Goal: Task Accomplishment & Management: Manage account settings

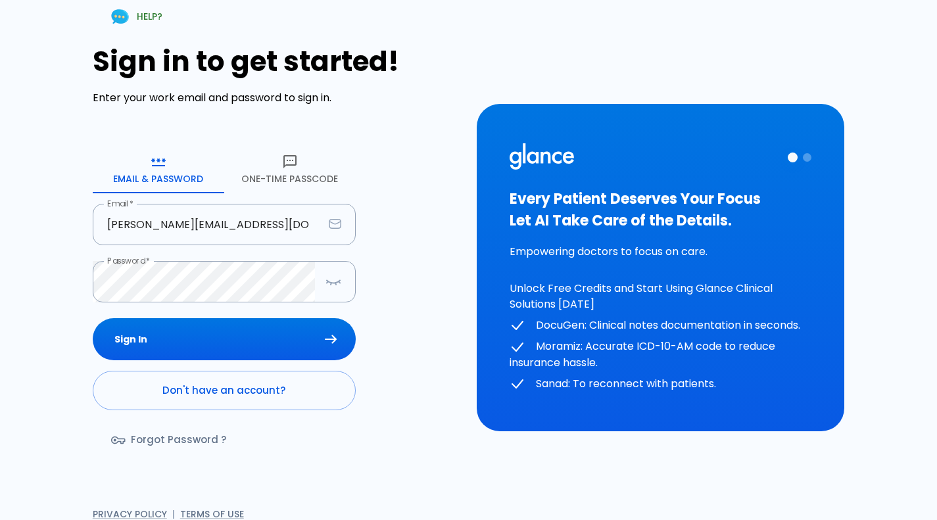
scroll to position [14, 0]
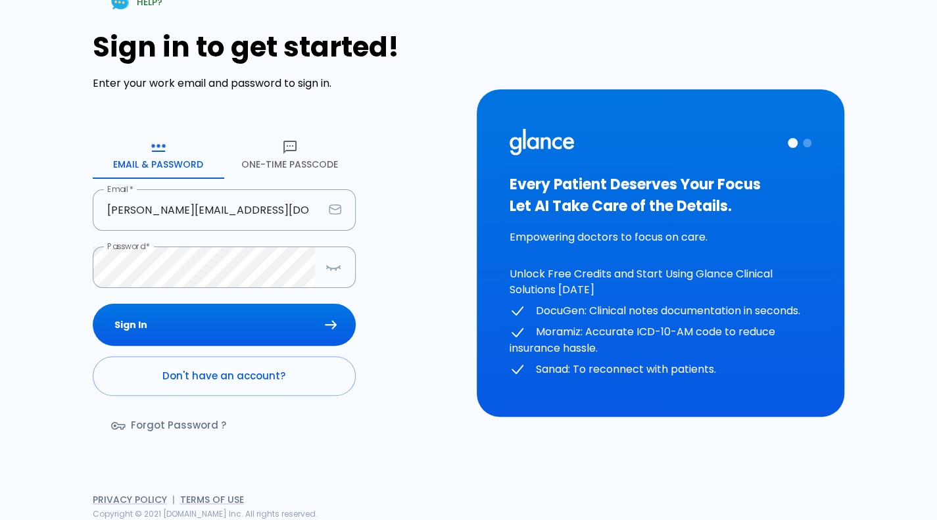
click at [269, 348] on div "Sign In Don't have an account? Forgot Password ?" at bounding box center [224, 380] width 263 height 152
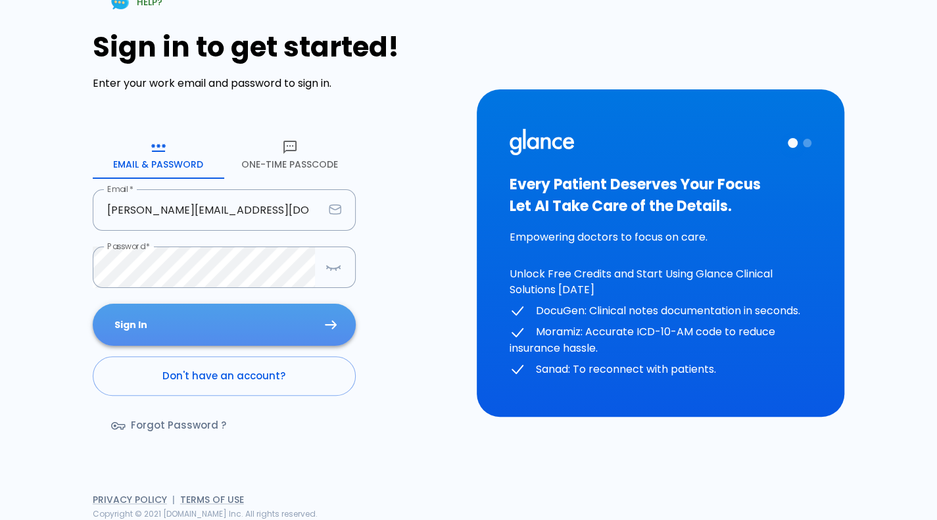
click at [288, 332] on button "Sign In" at bounding box center [224, 325] width 263 height 43
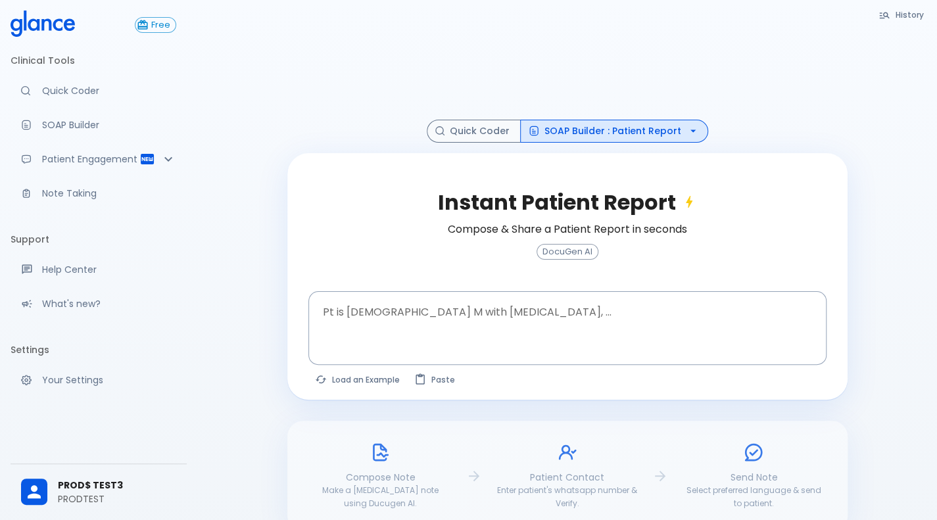
click at [3, 387] on div "Free Clinical Tools Quick Coder SOAP Builder Patient Engagement Note Taking Sup…" at bounding box center [98, 260] width 197 height 520
click at [369, 382] on button "Load an Example" at bounding box center [357, 379] width 99 height 19
type textarea "62M, HTN, acute tearing [MEDICAL_DATA] to back, BP 170/95, asymmetric pulses, C…"
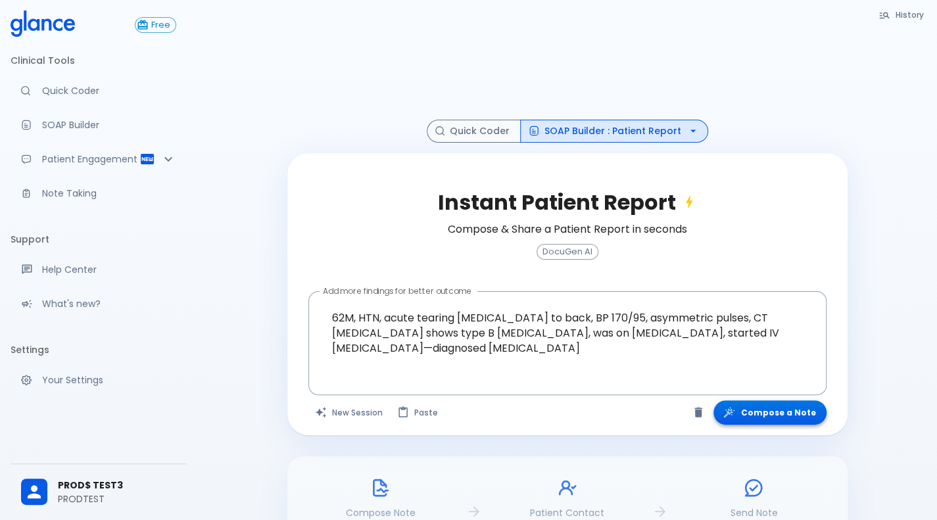
click at [796, 420] on button "Compose a Note" at bounding box center [769, 412] width 113 height 24
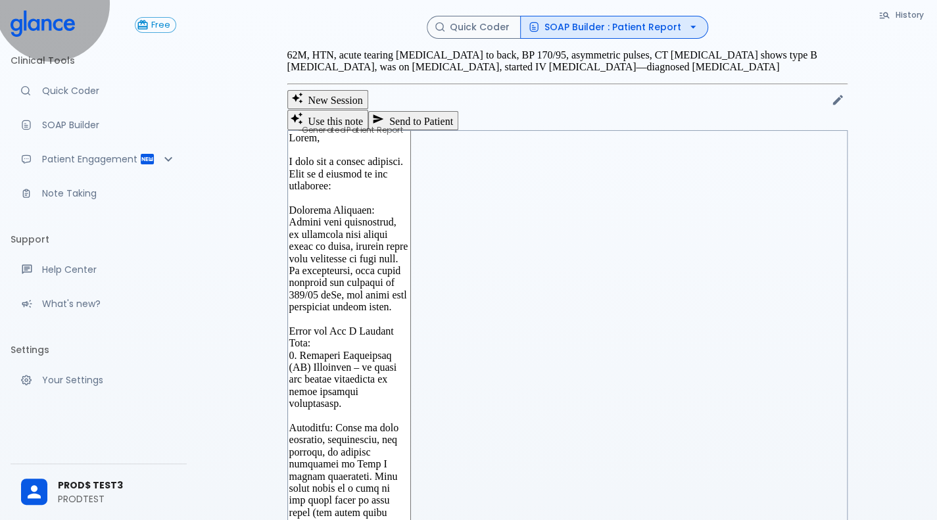
click at [458, 130] on button "Send to Patient" at bounding box center [413, 120] width 90 height 18
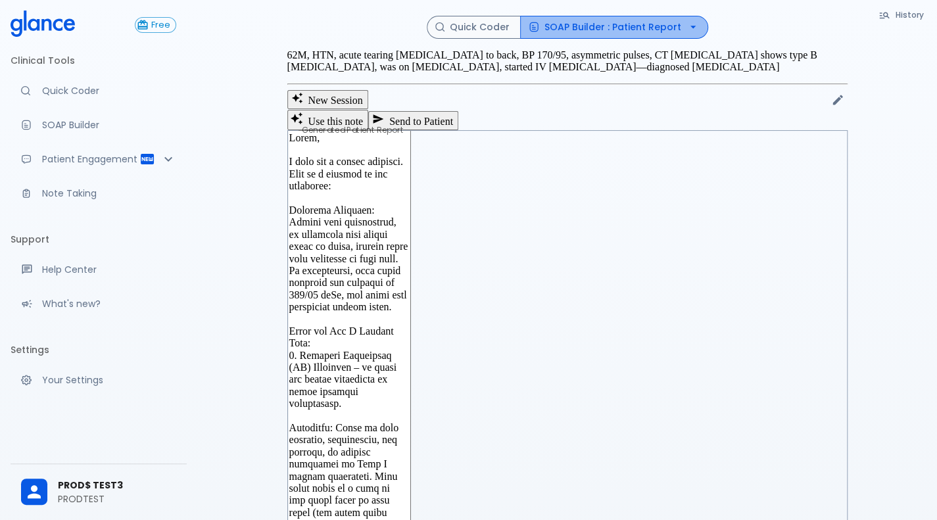
click at [671, 22] on button "SOAP Builder : Patient Report" at bounding box center [614, 27] width 188 height 23
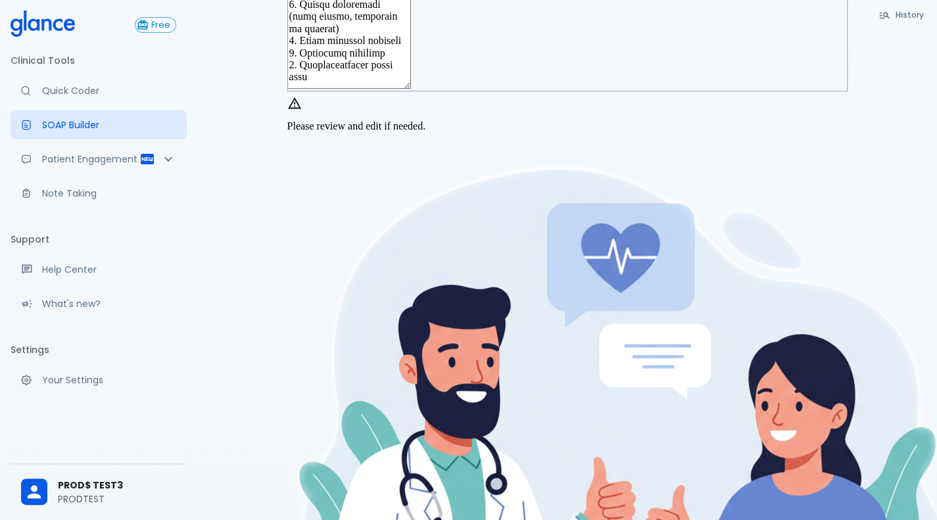
scroll to position [395, 0]
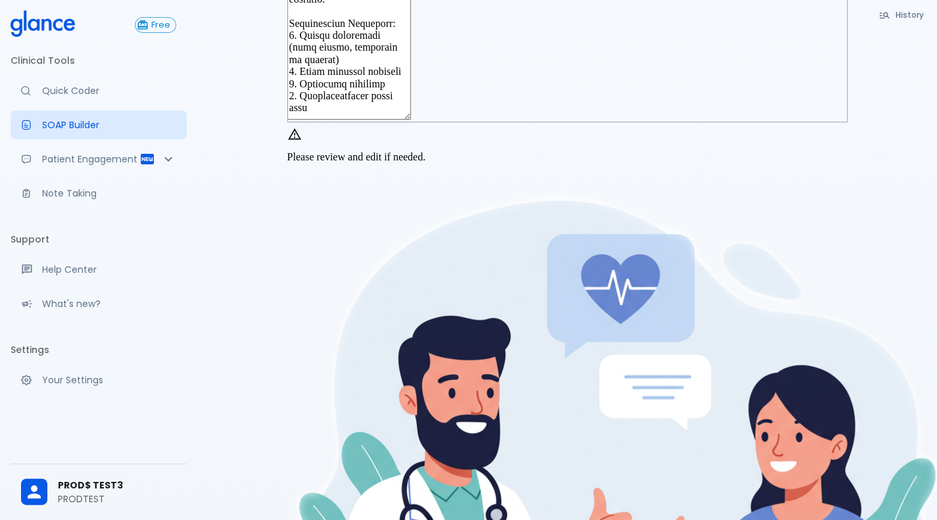
type textarea "Hello, I wish you a speedy recovery. This is a summary of the encounter: Clinic…"
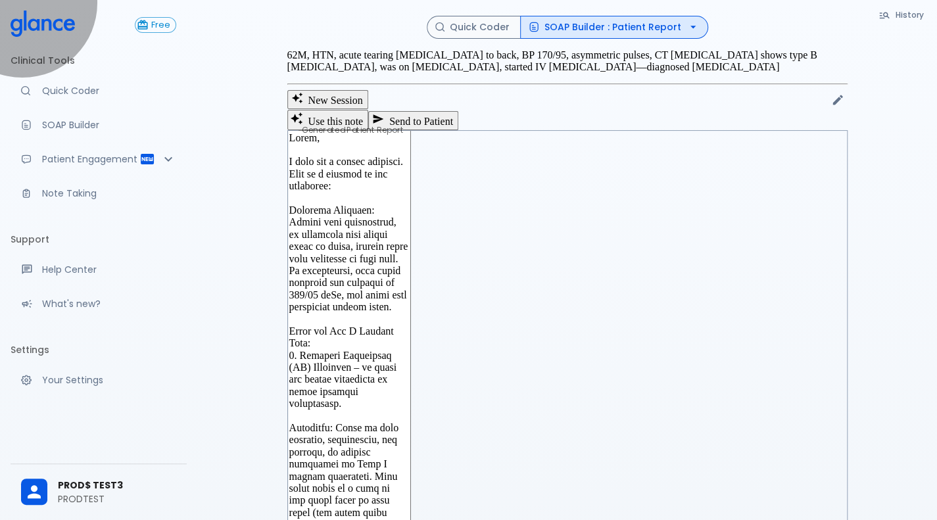
click at [458, 130] on button "Send to Patient" at bounding box center [413, 120] width 90 height 18
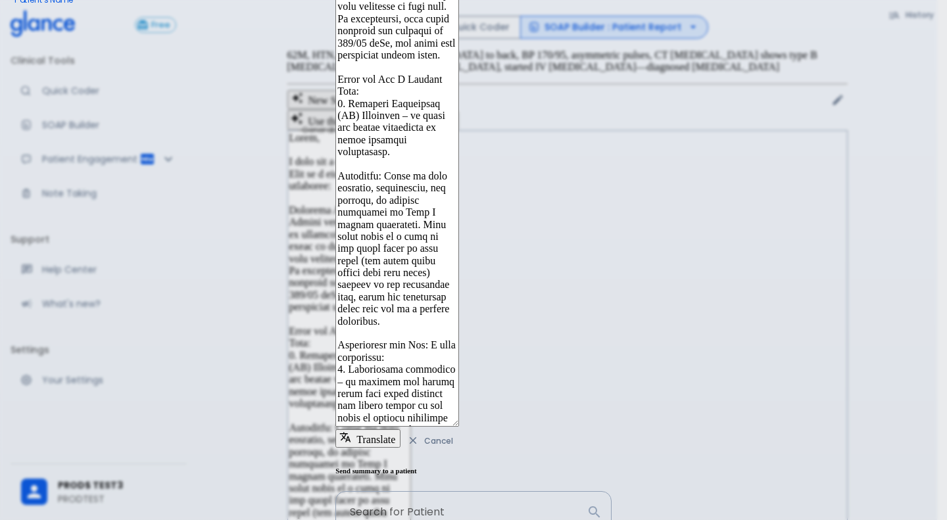
type input "23456"
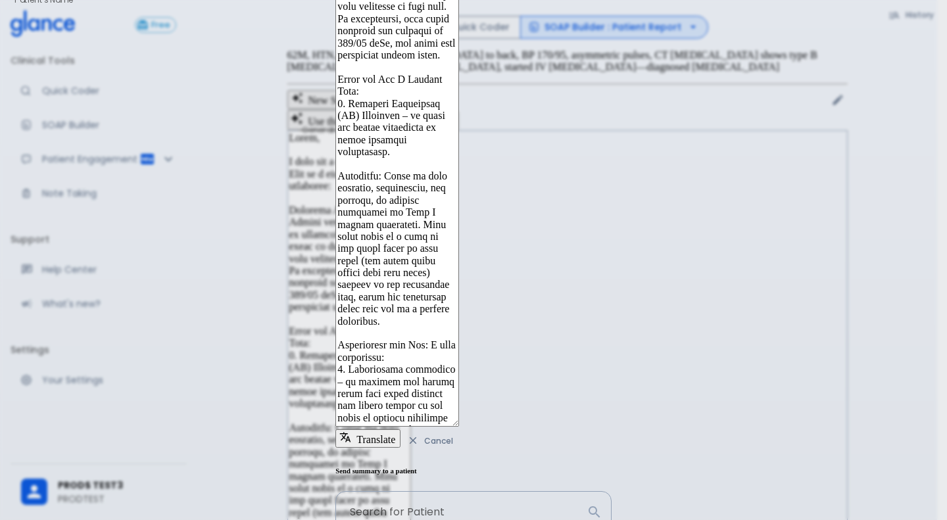
type input "+91 96069 26484"
type input "23456@"
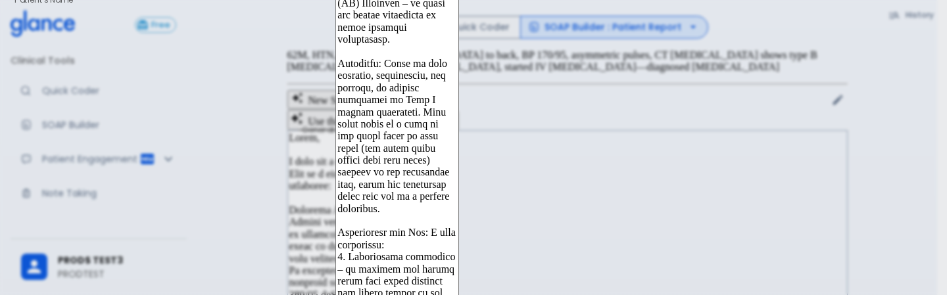
scroll to position [55, 0]
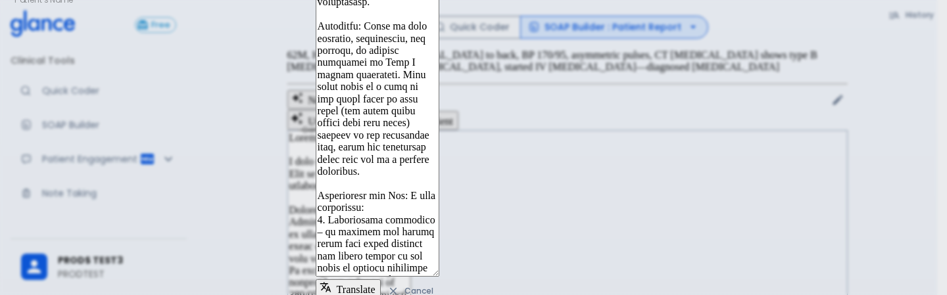
type input "053478"
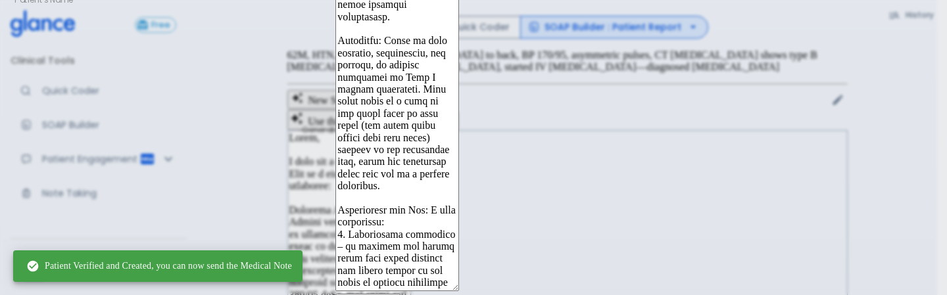
scroll to position [121, 0]
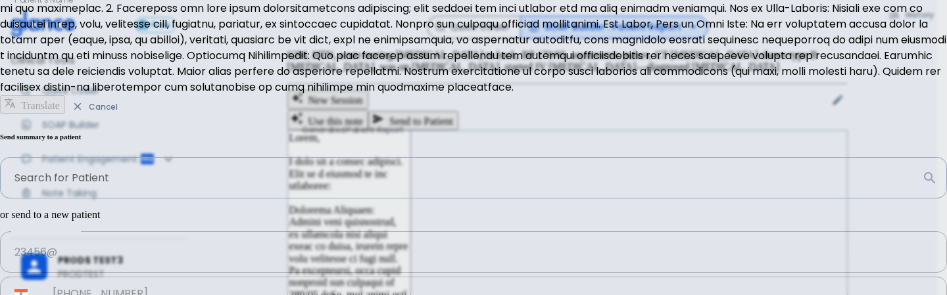
type input "+966"
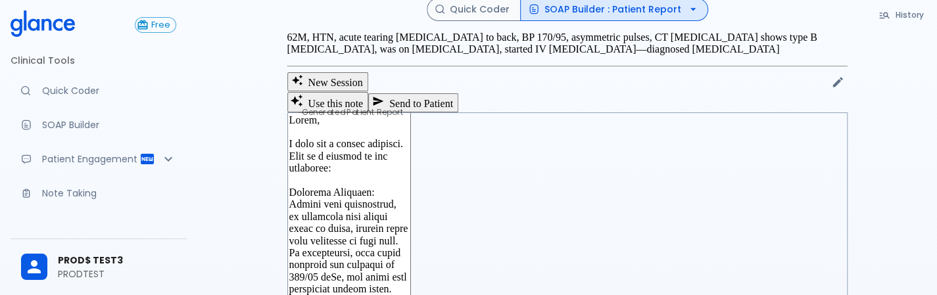
scroll to position [0, 0]
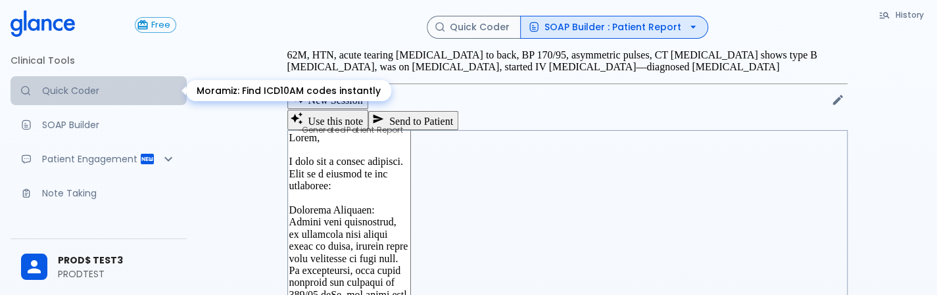
click at [119, 87] on p "Quick Coder" at bounding box center [109, 90] width 134 height 13
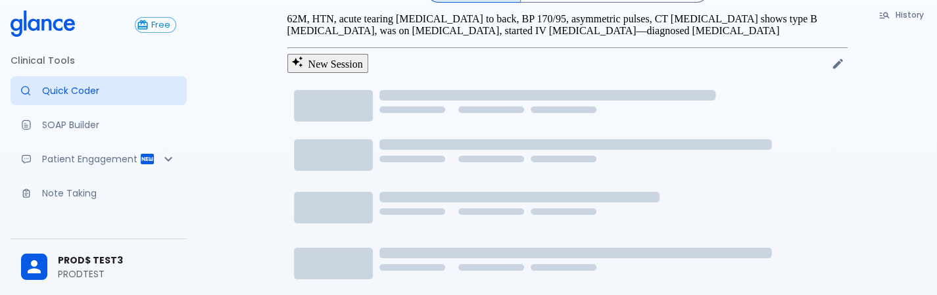
scroll to position [37, 0]
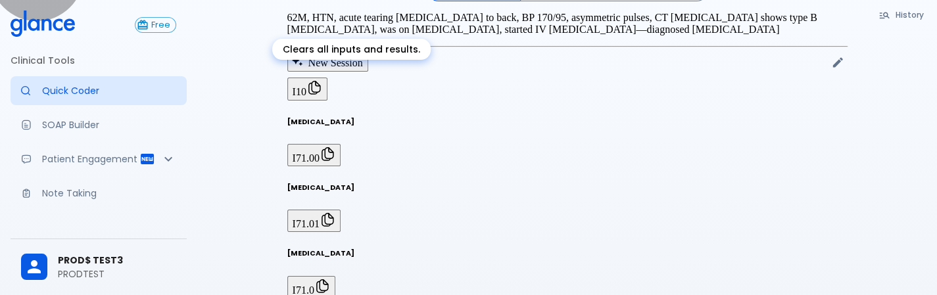
click at [345, 71] on button "New Session" at bounding box center [327, 62] width 81 height 18
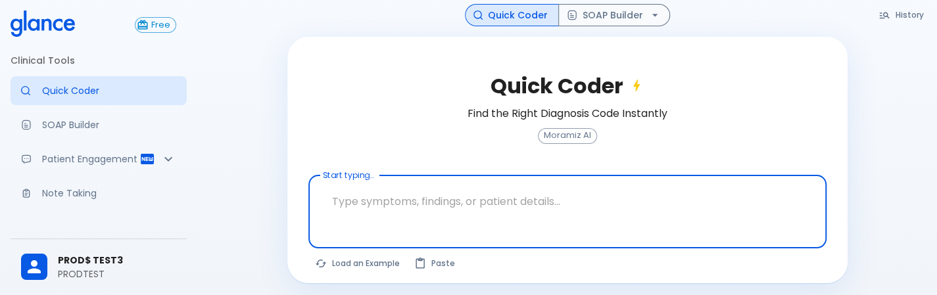
scroll to position [74, 0]
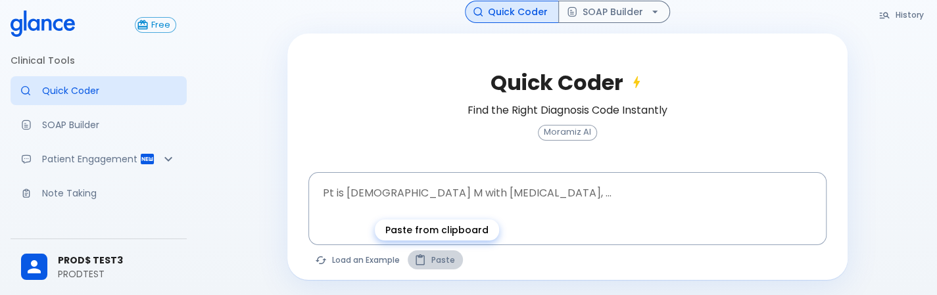
click at [439, 264] on button "Paste" at bounding box center [435, 259] width 55 height 19
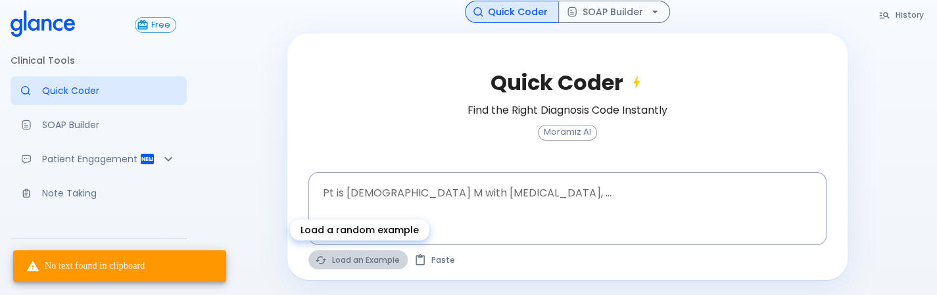
click at [355, 264] on button "Load an Example" at bounding box center [357, 259] width 99 height 19
type textarea "62M, HTN, acute tearing chest pain to back, BP 170/95, asymmetric pulses, CT an…"
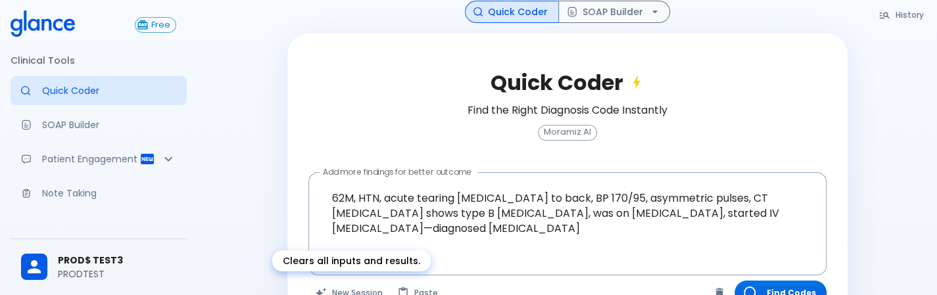
scroll to position [107, 0]
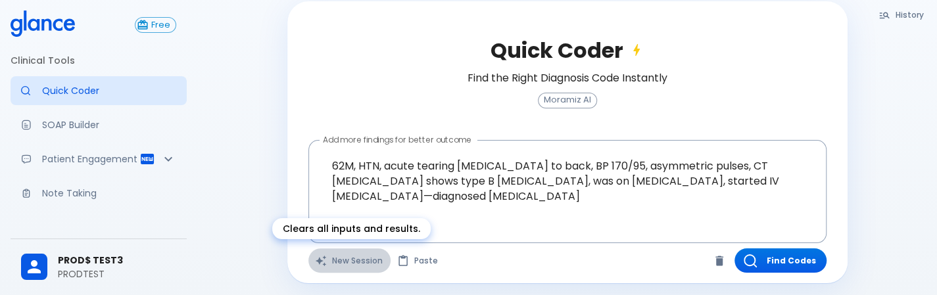
click at [356, 265] on button "New Session" at bounding box center [349, 261] width 82 height 24
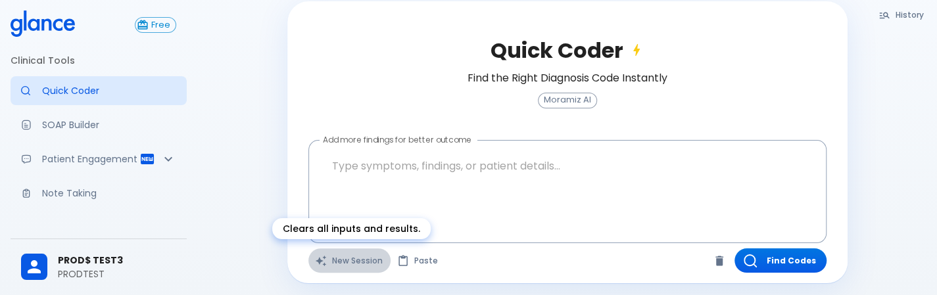
scroll to position [74, 0]
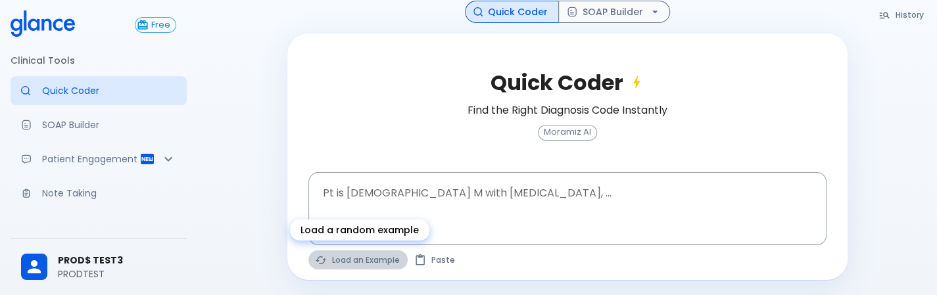
click at [356, 265] on button "Load an Example" at bounding box center [357, 259] width 99 height 19
type textarea "45F with DM2, right foot ulcer, fever, WBC 14K, ESR 80, wound purulent, XR neg …"
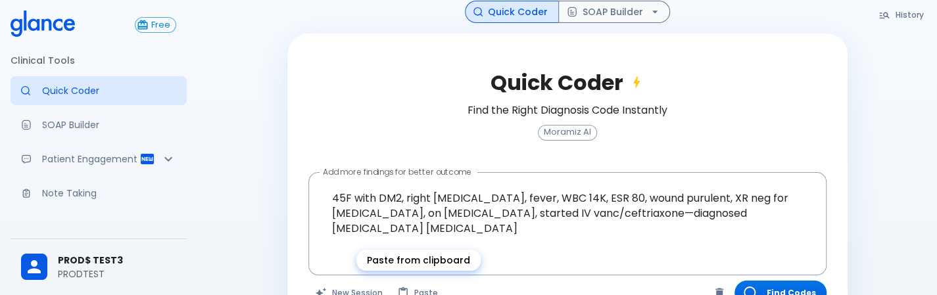
scroll to position [110, 0]
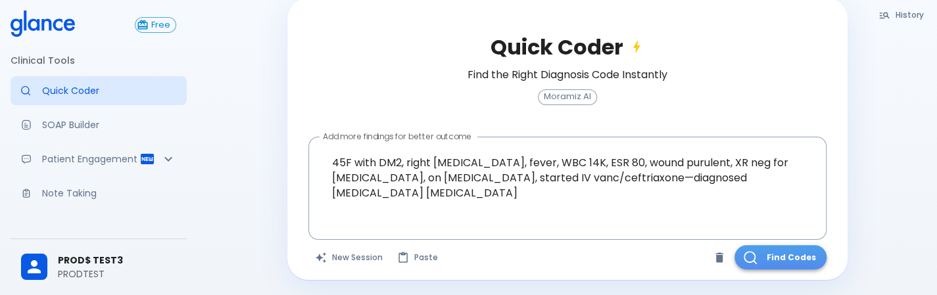
click at [771, 257] on button "Find Codes" at bounding box center [780, 257] width 92 height 24
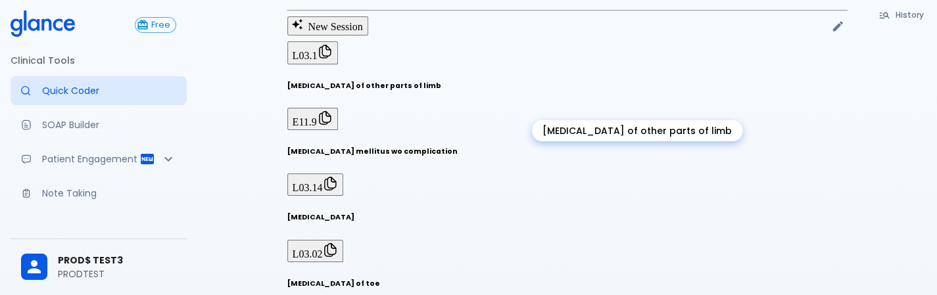
scroll to position [0, 0]
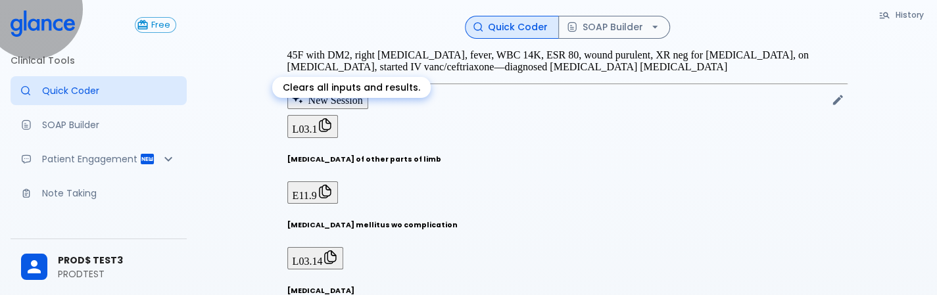
click at [341, 108] on button "New Session" at bounding box center [327, 99] width 81 height 18
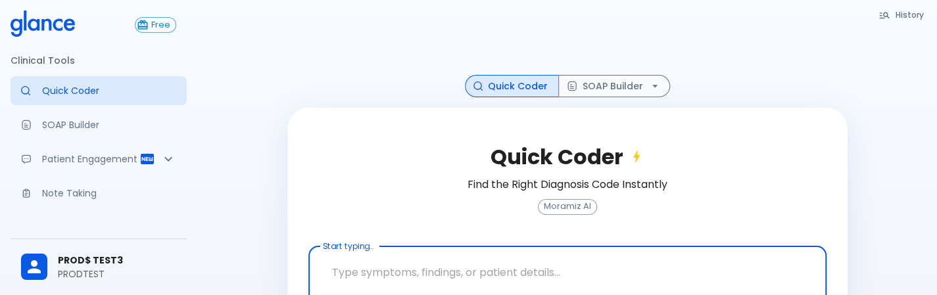
click at [429, 267] on textarea at bounding box center [568, 272] width 500 height 41
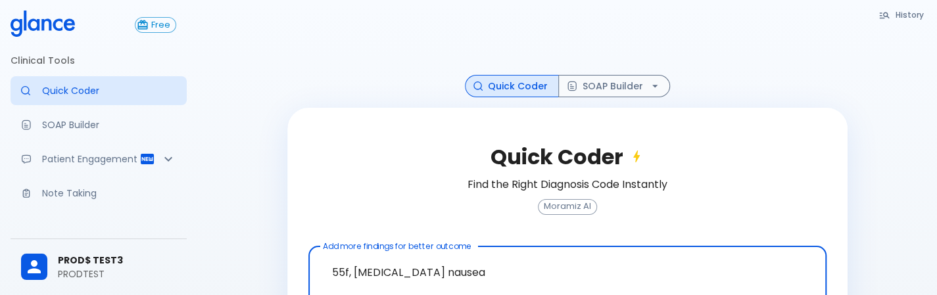
scroll to position [80, 0]
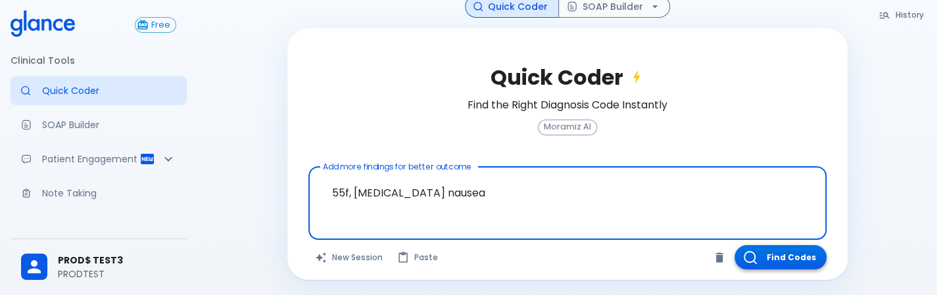
type textarea "55f, [MEDICAL_DATA] nausea"
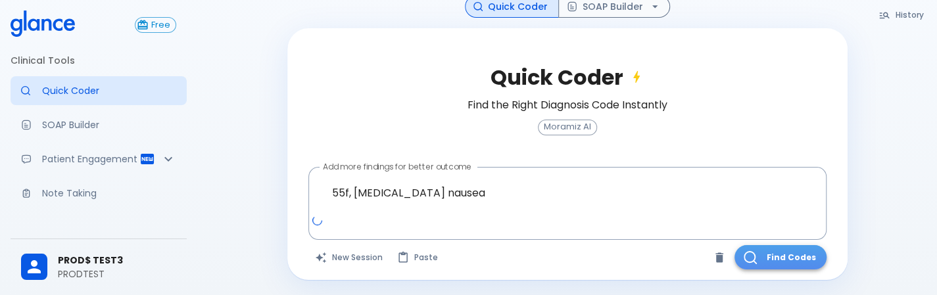
click at [787, 252] on button "Find Codes" at bounding box center [780, 257] width 92 height 24
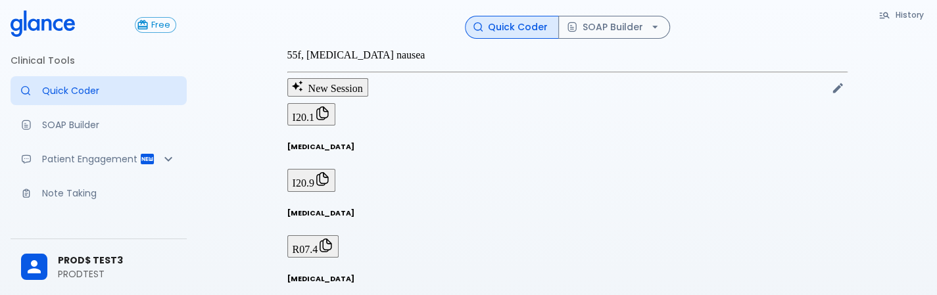
scroll to position [32, 0]
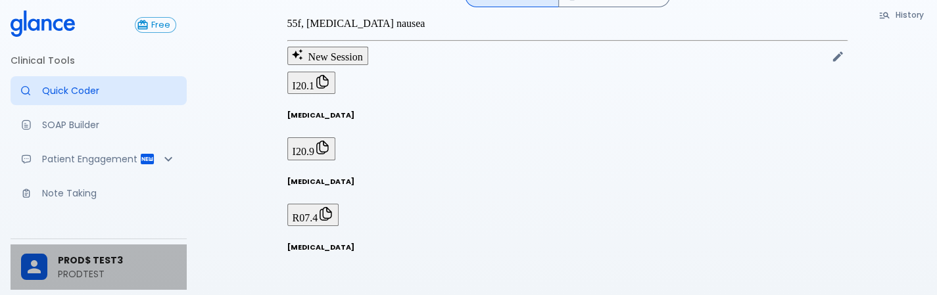
click at [123, 257] on span "PROD$ TEST3" at bounding box center [117, 261] width 118 height 14
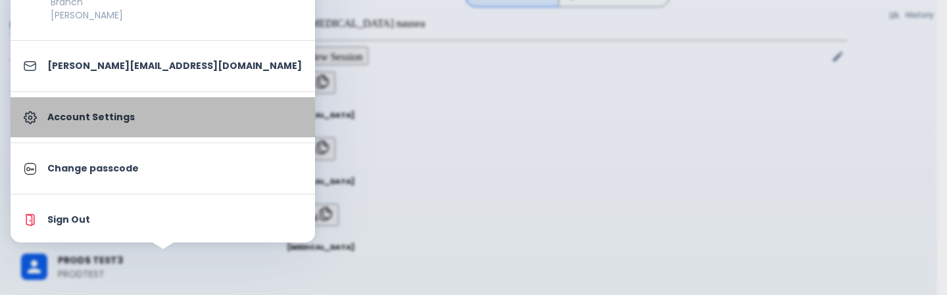
click at [183, 124] on p "Account Settings" at bounding box center [174, 117] width 254 height 14
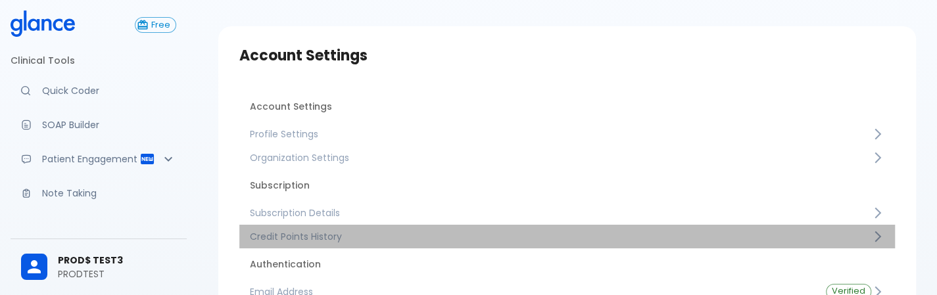
click at [388, 235] on span "Credit Points History" at bounding box center [560, 236] width 621 height 13
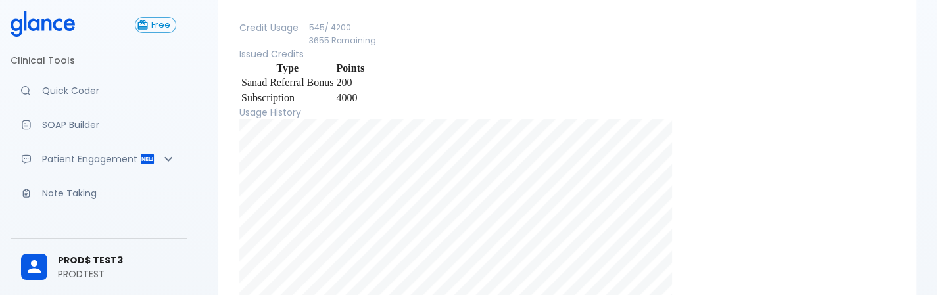
scroll to position [76, 0]
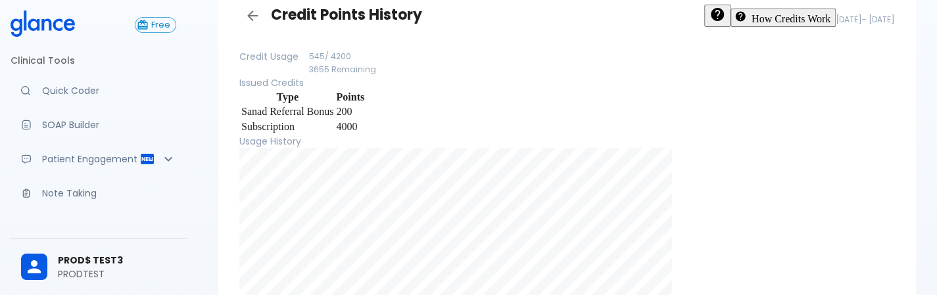
click at [351, 62] on span "545 / 4200" at bounding box center [330, 56] width 42 height 11
click at [334, 104] on th "Type" at bounding box center [287, 97] width 93 height 13
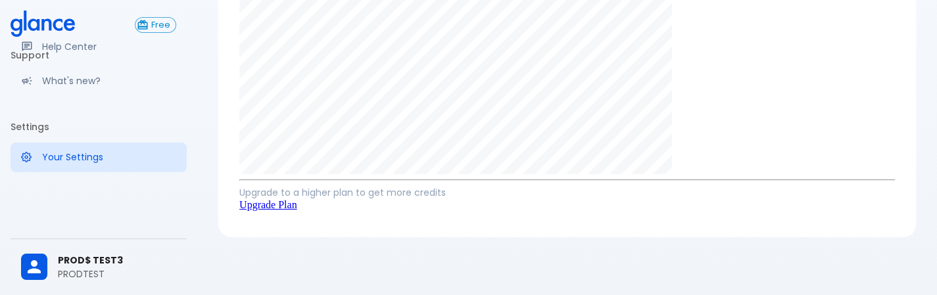
scroll to position [397, 0]
click at [297, 207] on link "Upgrade Plan" at bounding box center [268, 204] width 58 height 11
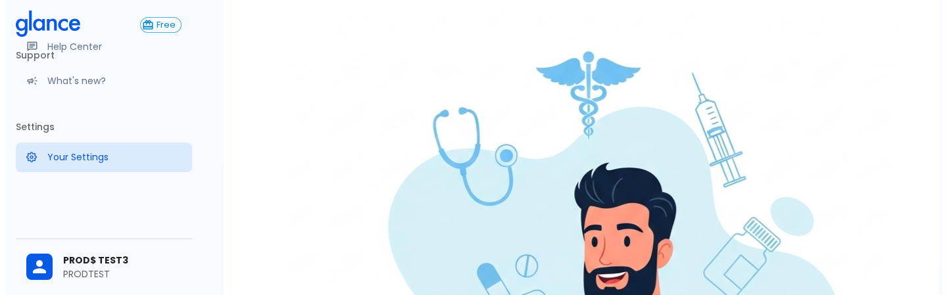
scroll to position [137, 0]
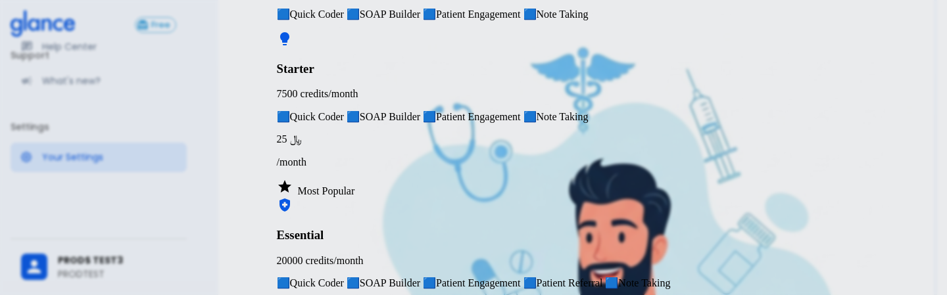
scroll to position [312, 0]
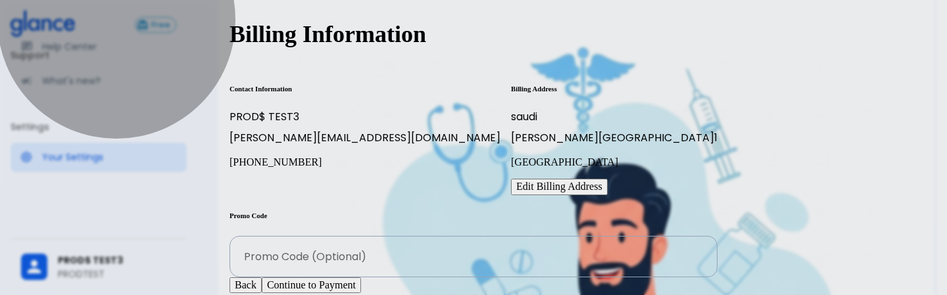
click at [361, 277] on button "Continue to Payment" at bounding box center [311, 285] width 99 height 16
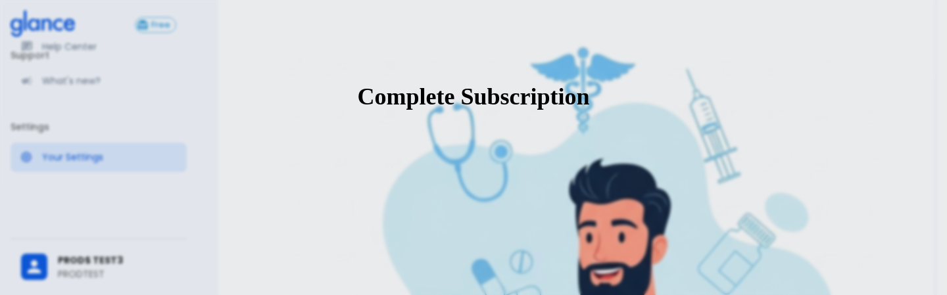
scroll to position [238, 0]
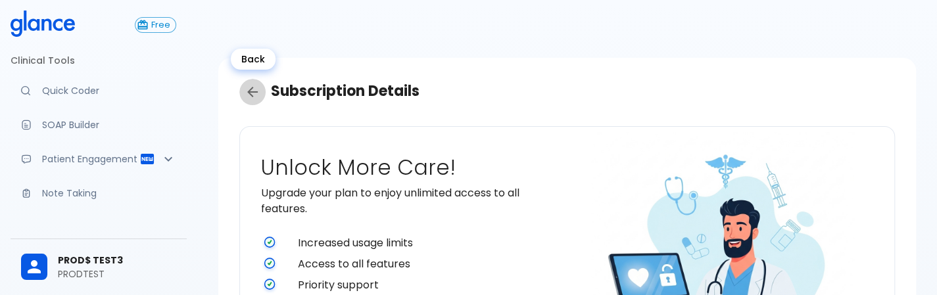
click at [255, 91] on icon "Back" at bounding box center [252, 92] width 11 height 11
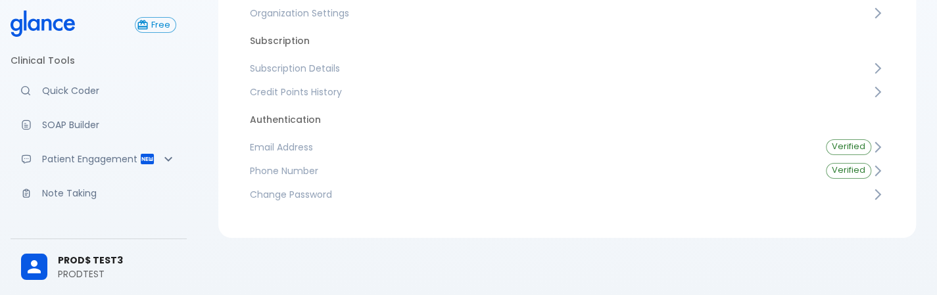
scroll to position [176, 0]
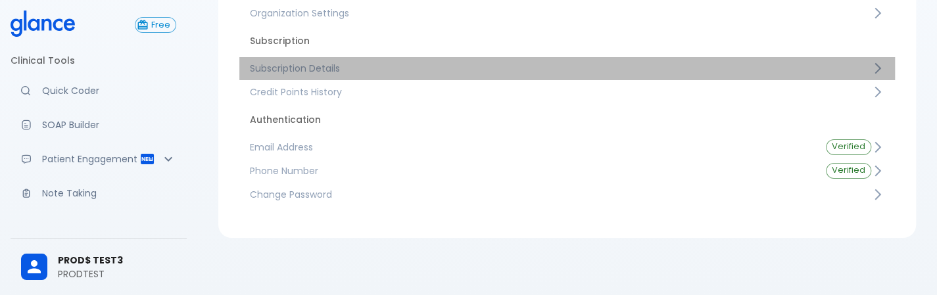
click at [443, 64] on span "Subscription Details" at bounding box center [560, 68] width 621 height 13
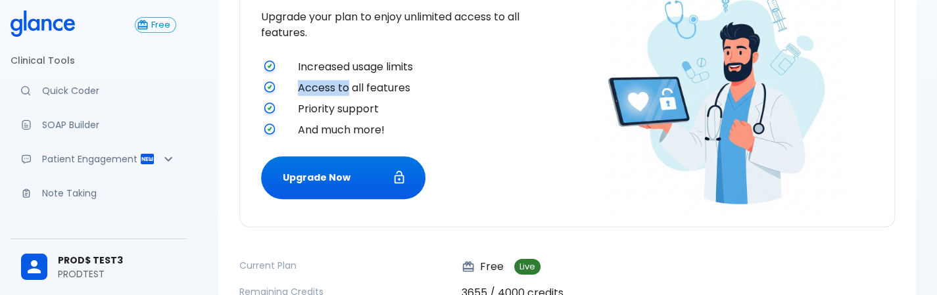
drag, startPoint x: 443, startPoint y: 64, endPoint x: 347, endPoint y: 98, distance: 101.7
click at [347, 98] on ul "Increased usage limits Access to all features Priority support And much more!" at bounding box center [411, 98] width 301 height 95
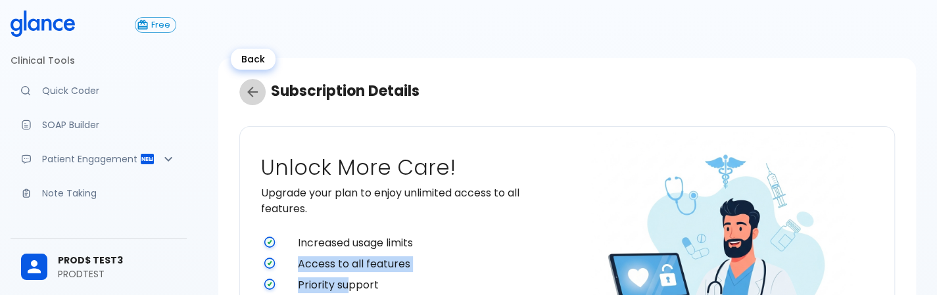
click at [253, 89] on icon "Back" at bounding box center [253, 92] width 16 height 16
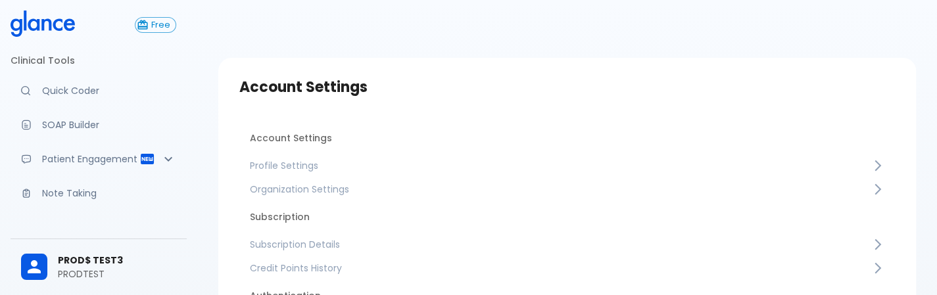
scroll to position [76, 0]
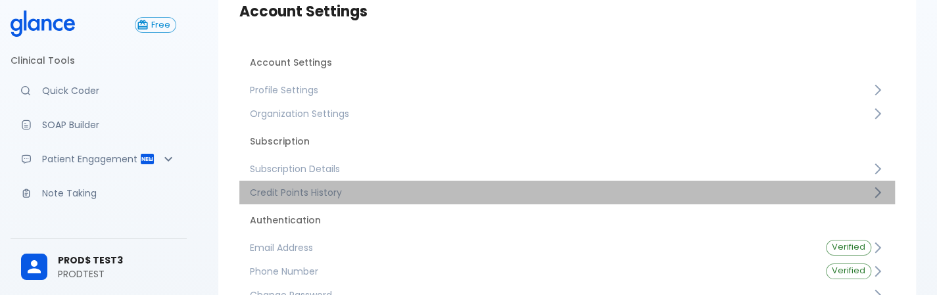
click at [411, 195] on span "Credit Points History" at bounding box center [560, 192] width 621 height 13
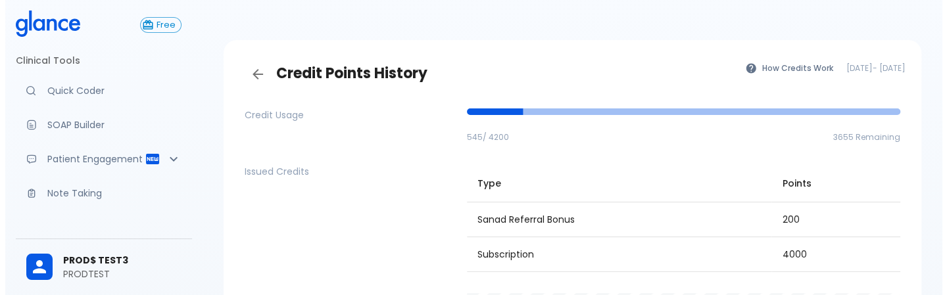
scroll to position [12, 0]
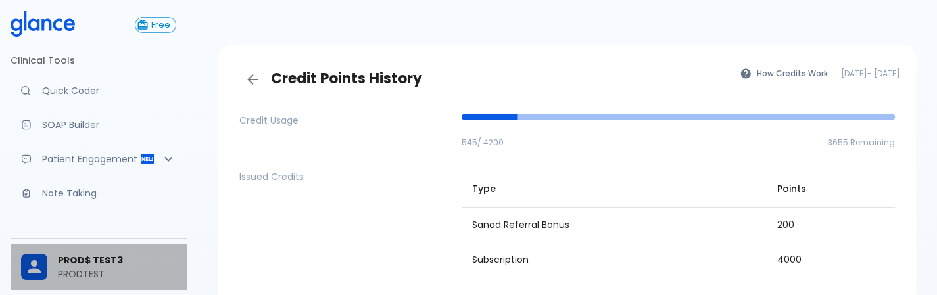
click at [47, 276] on div at bounding box center [39, 267] width 37 height 26
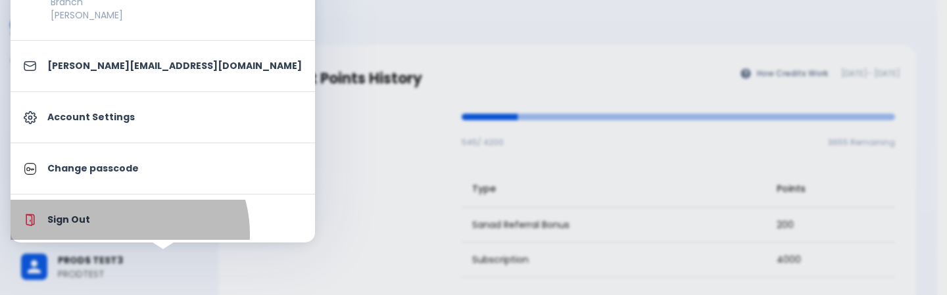
click at [122, 233] on li "Sign Out" at bounding box center [163, 220] width 304 height 40
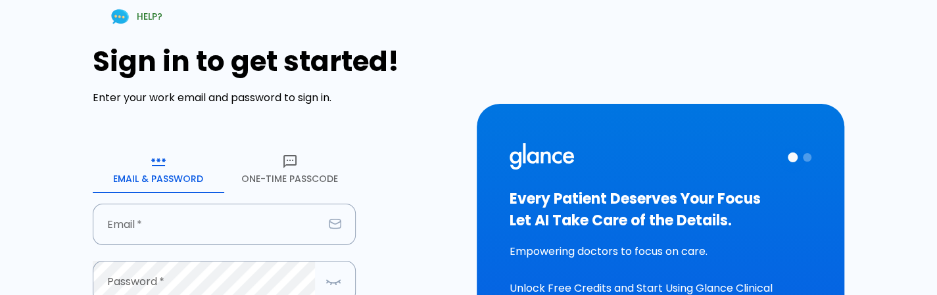
type input "[PERSON_NAME][EMAIL_ADDRESS][DOMAIN_NAME]"
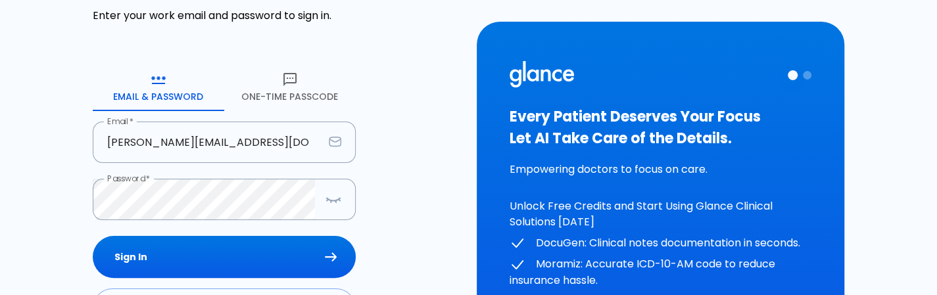
scroll to position [84, 0]
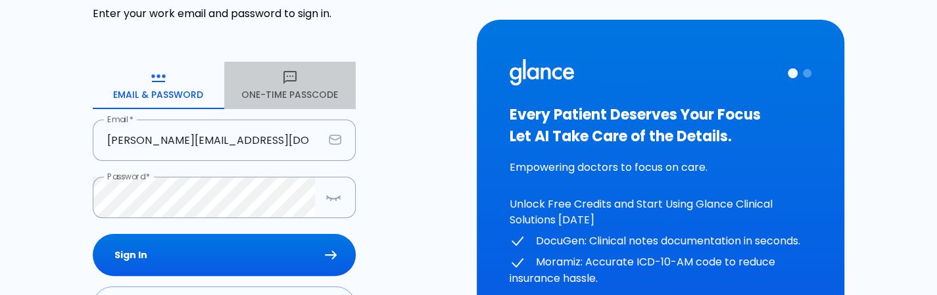
click at [320, 101] on button "One-Time Passcode" at bounding box center [289, 85] width 131 height 47
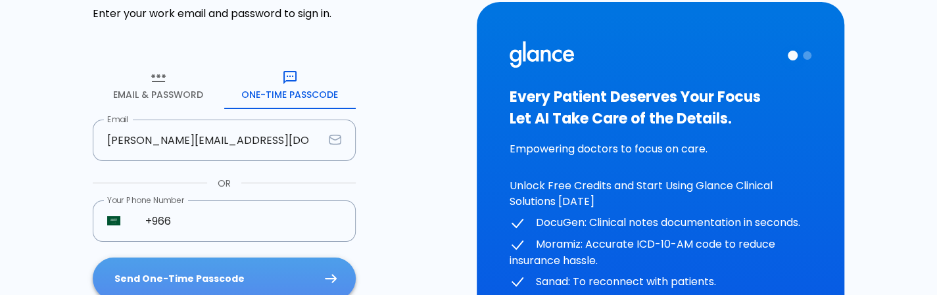
click at [199, 274] on button "Send One-Time Passcode" at bounding box center [224, 279] width 263 height 43
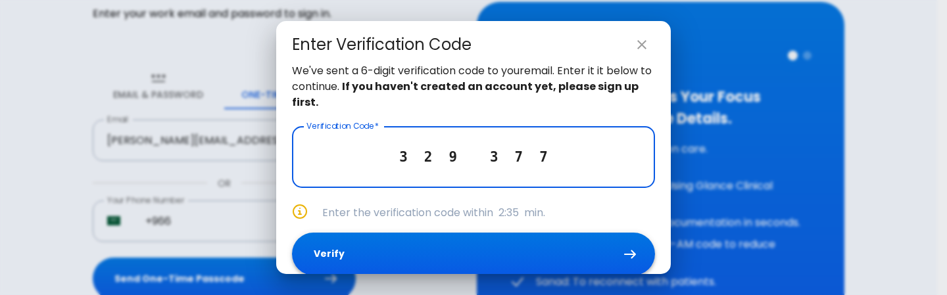
type input "3 2 9 3 7 7"
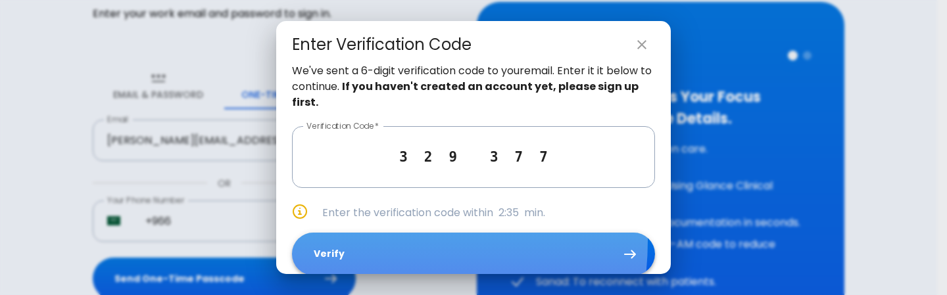
click at [351, 241] on button "Verify" at bounding box center [473, 254] width 363 height 43
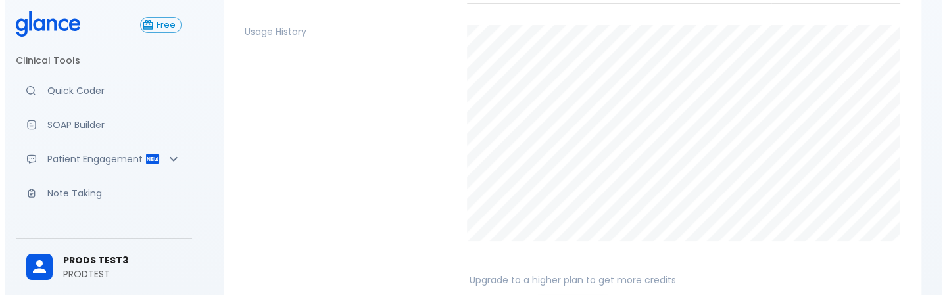
scroll to position [290, 0]
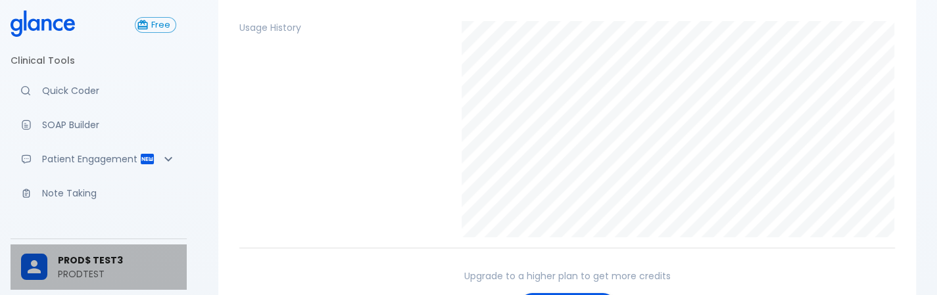
click at [45, 277] on div at bounding box center [34, 267] width 26 height 26
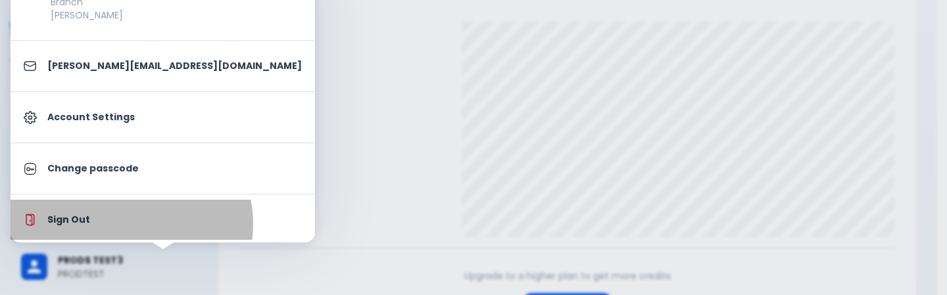
click at [130, 224] on p "Sign Out" at bounding box center [174, 220] width 254 height 14
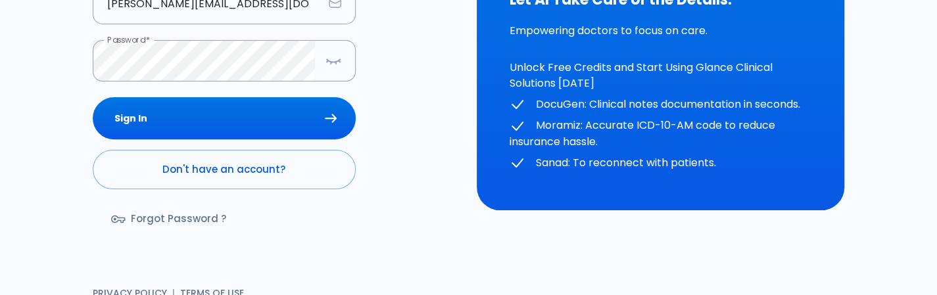
scroll to position [222, 0]
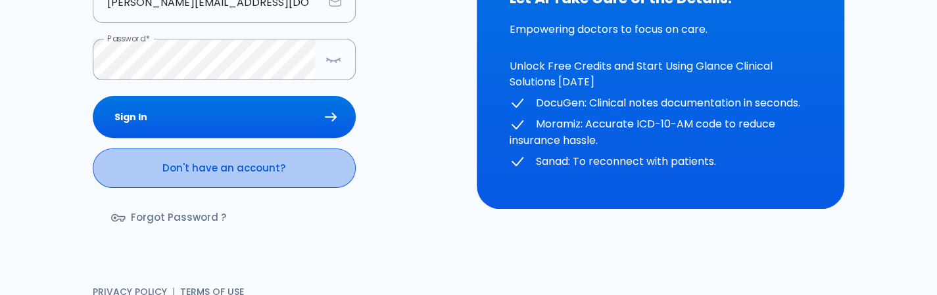
click at [256, 186] on link "Don't have an account?" at bounding box center [224, 168] width 263 height 39
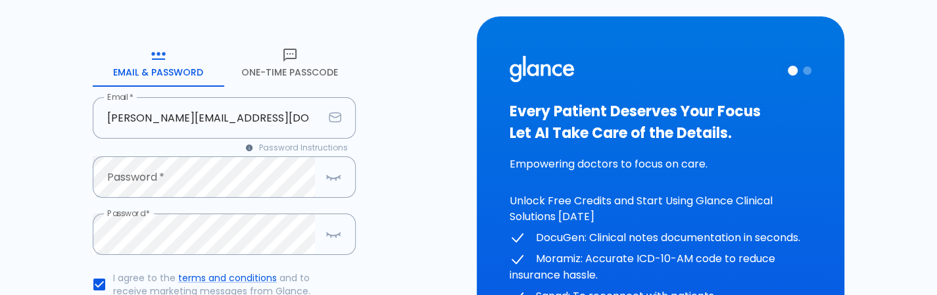
scroll to position [105, 0]
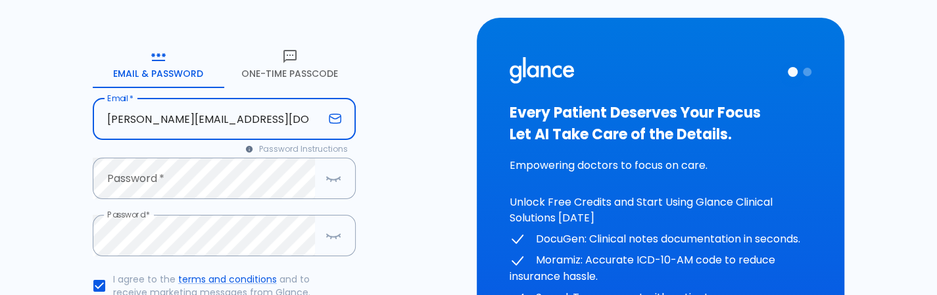
click at [306, 130] on input "[PERSON_NAME][EMAIL_ADDRESS][DOMAIN_NAME]" at bounding box center [208, 119] width 231 height 41
click at [237, 119] on input "[PERSON_NAME][EMAIL_ADDRESS][DOMAIN_NAME]" at bounding box center [208, 119] width 231 height 41
type input "[PERSON_NAME][EMAIL_ADDRESS][DOMAIN_NAME]"
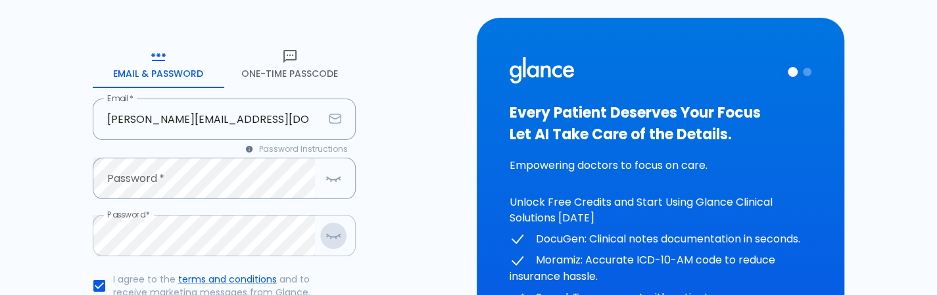
click at [341, 233] on icon "button" at bounding box center [333, 235] width 16 height 16
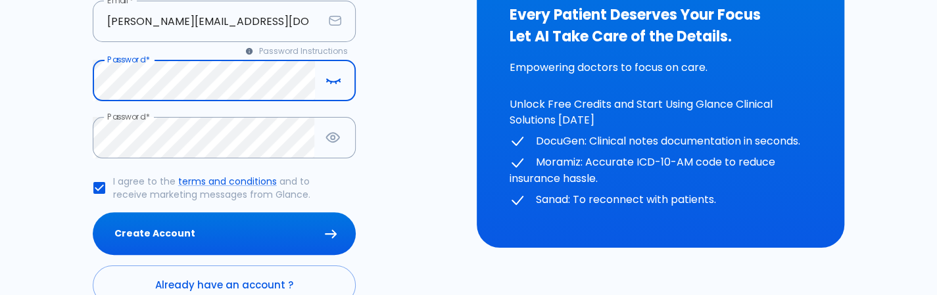
scroll to position [214, 0]
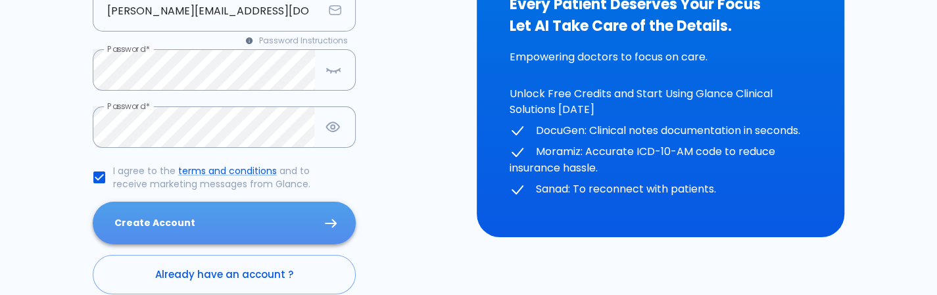
click at [246, 241] on button "Create Account" at bounding box center [224, 223] width 263 height 43
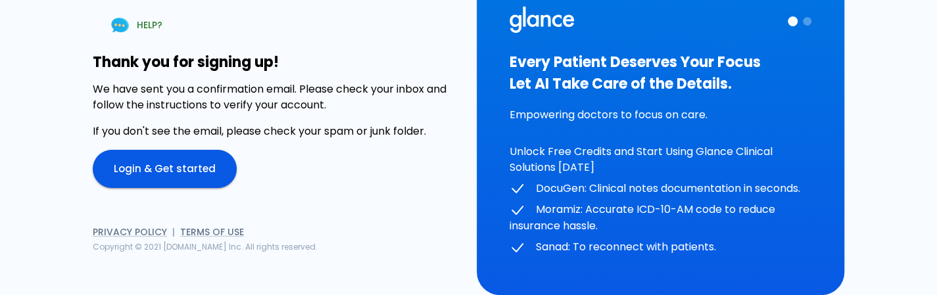
scroll to position [0, 0]
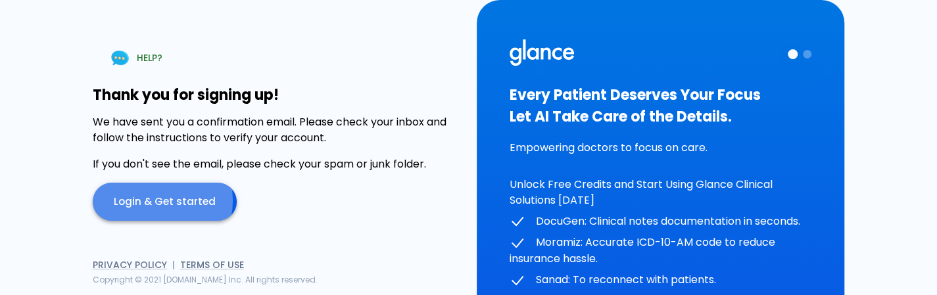
click at [149, 201] on link "Login & Get started" at bounding box center [165, 202] width 144 height 38
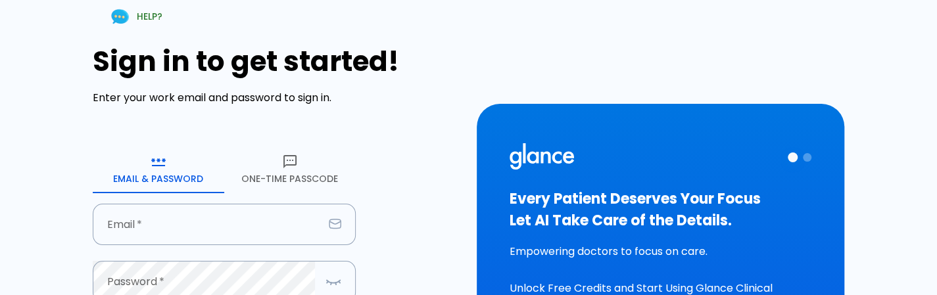
type input "[PERSON_NAME][EMAIL_ADDRESS][DOMAIN_NAME]"
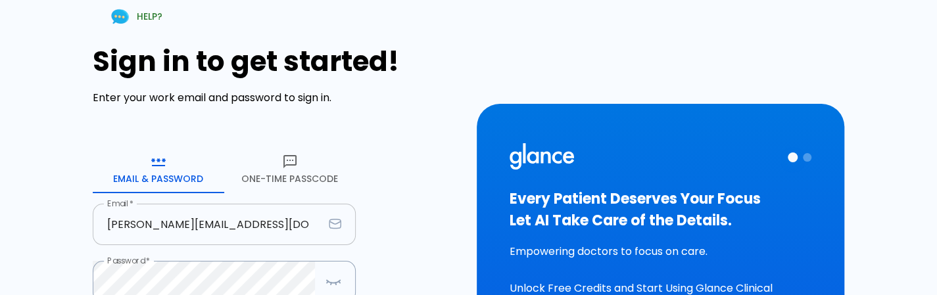
scroll to position [131, 0]
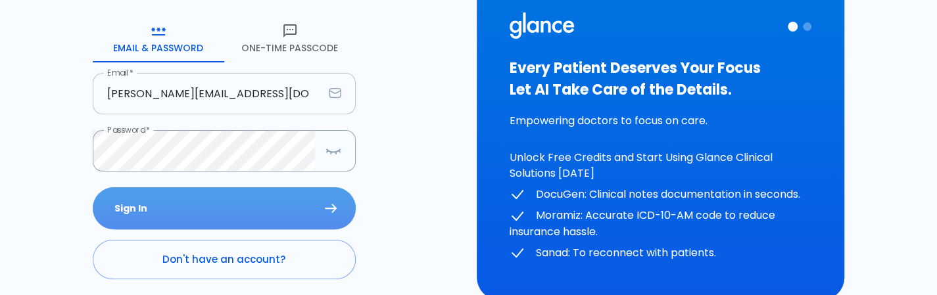
click at [241, 210] on button "Sign In" at bounding box center [224, 208] width 263 height 43
